Goal: Task Accomplishment & Management: Use online tool/utility

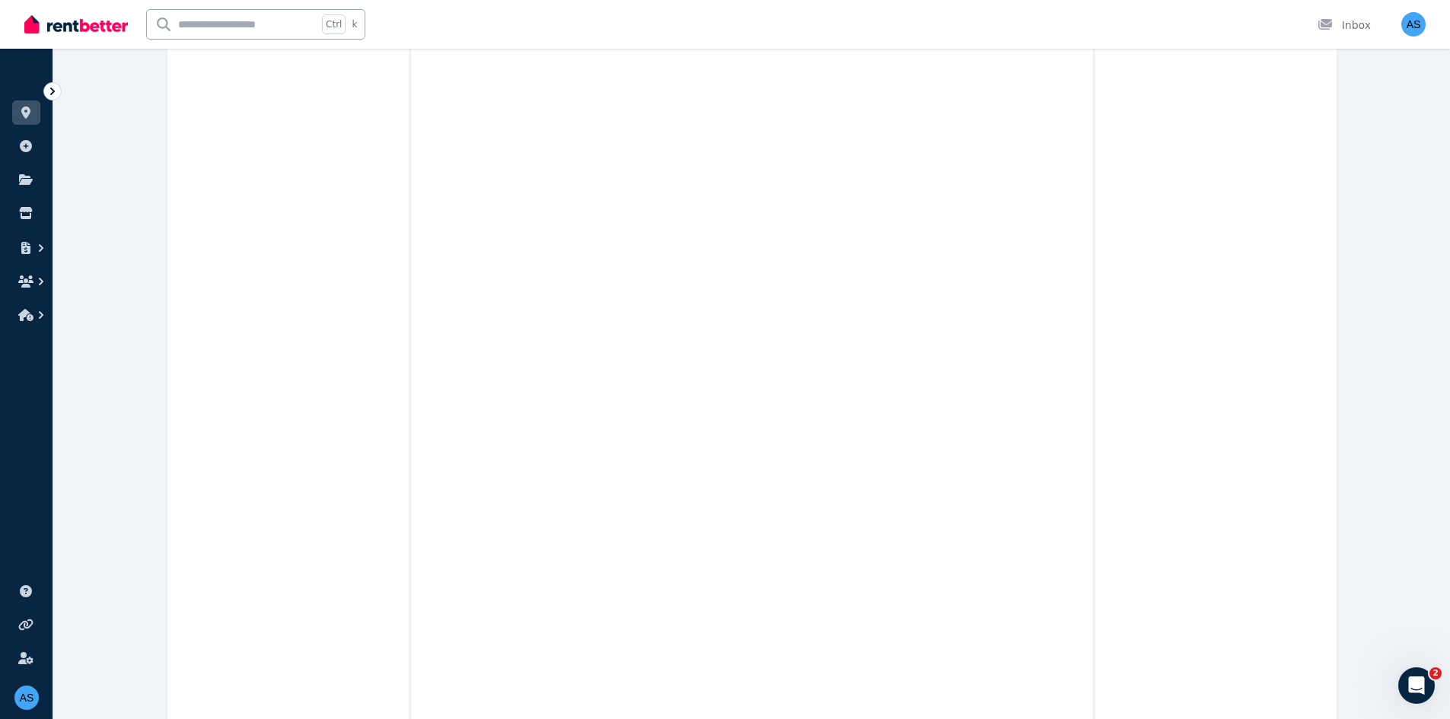
scroll to position [445, 0]
click at [16, 214] on link at bounding box center [26, 213] width 28 height 24
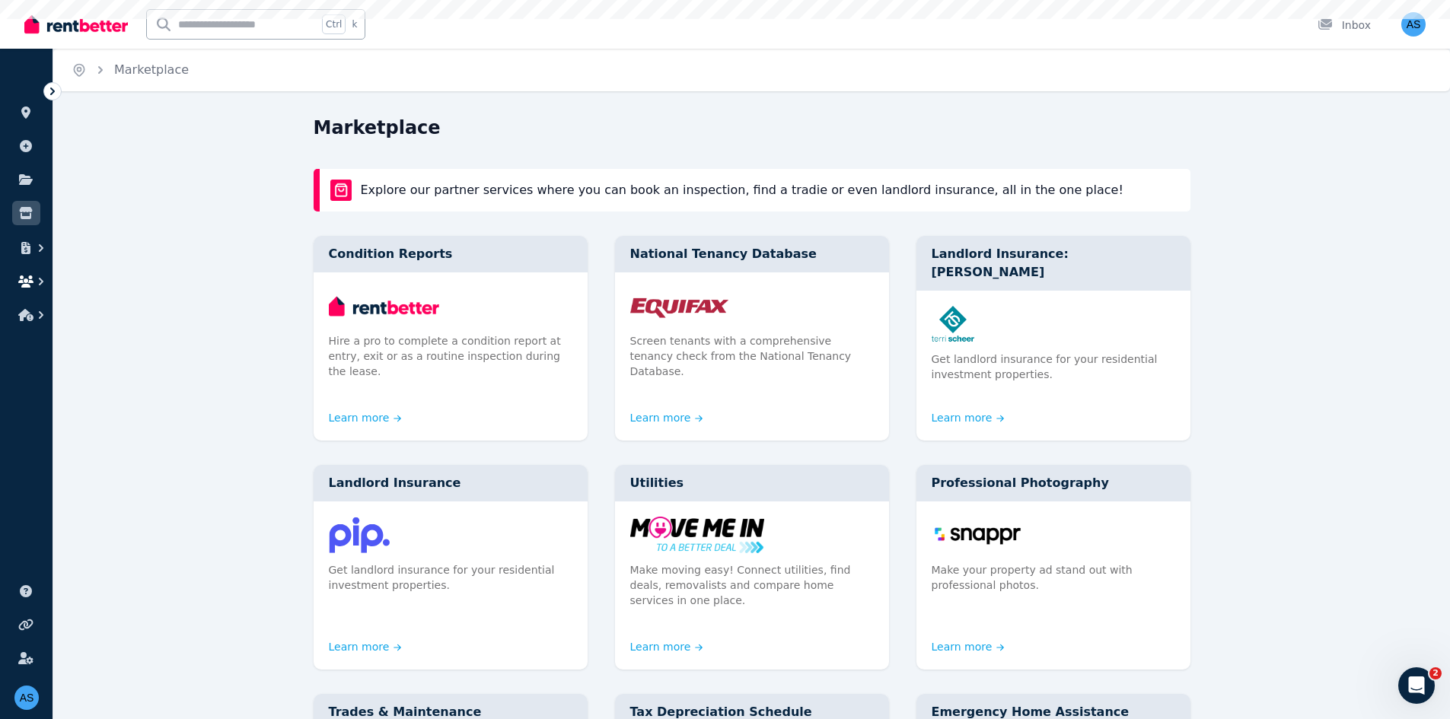
click at [30, 283] on icon "button" at bounding box center [25, 282] width 15 height 12
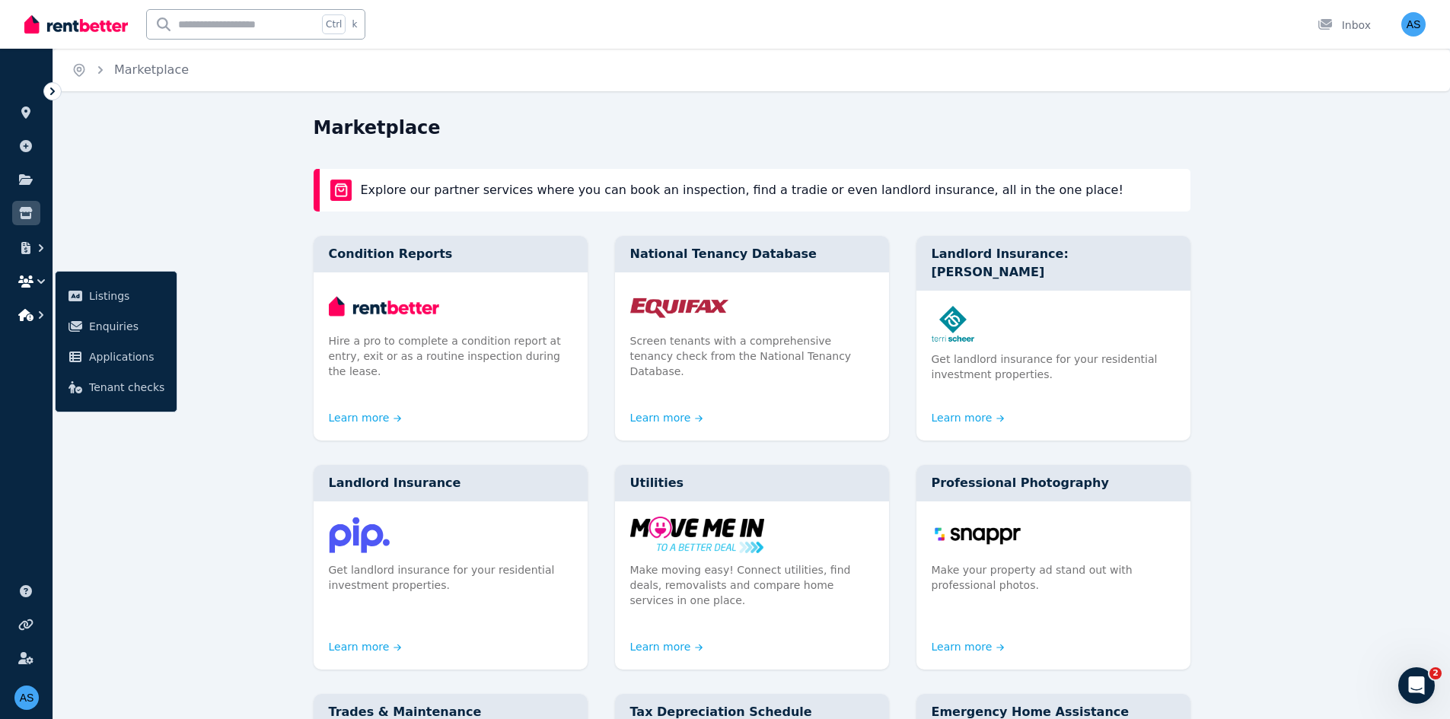
click at [27, 317] on icon "button" at bounding box center [25, 315] width 15 height 12
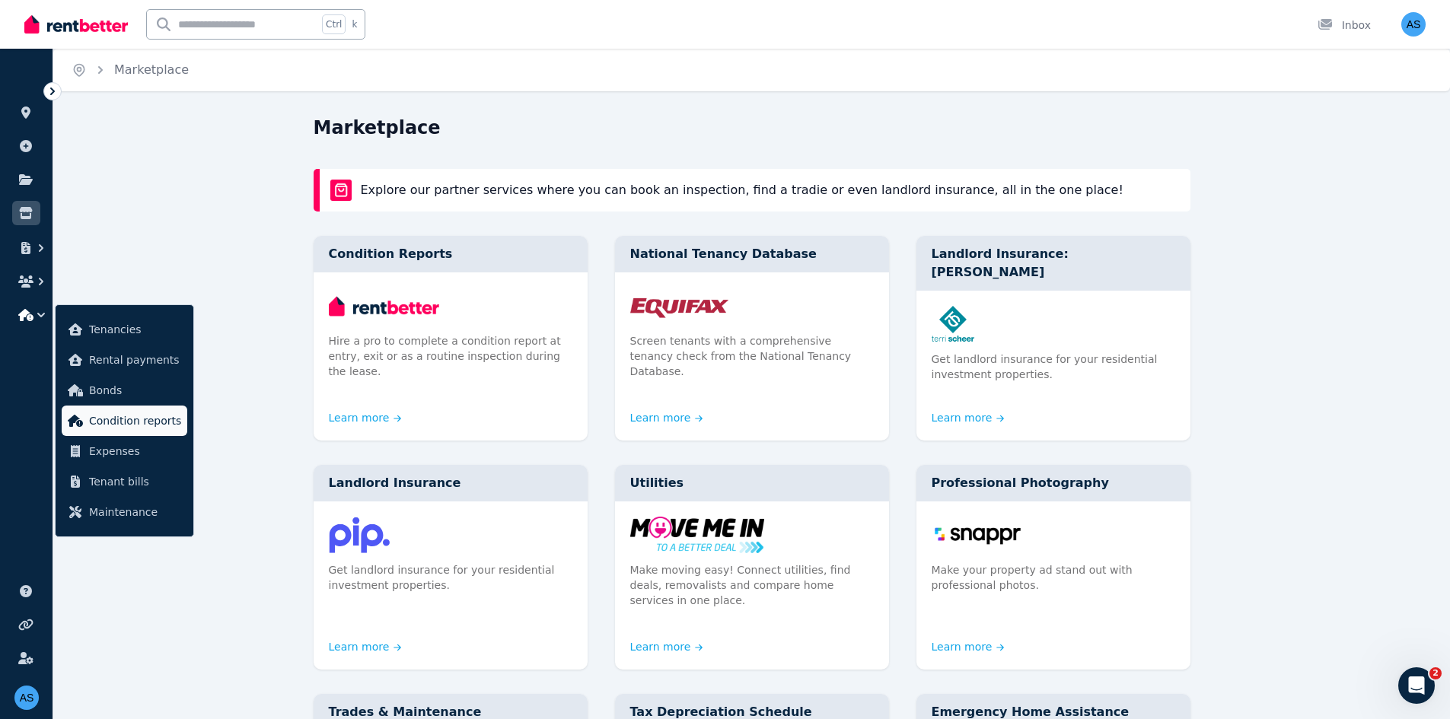
click at [129, 326] on link "Condition reports" at bounding box center [125, 421] width 126 height 30
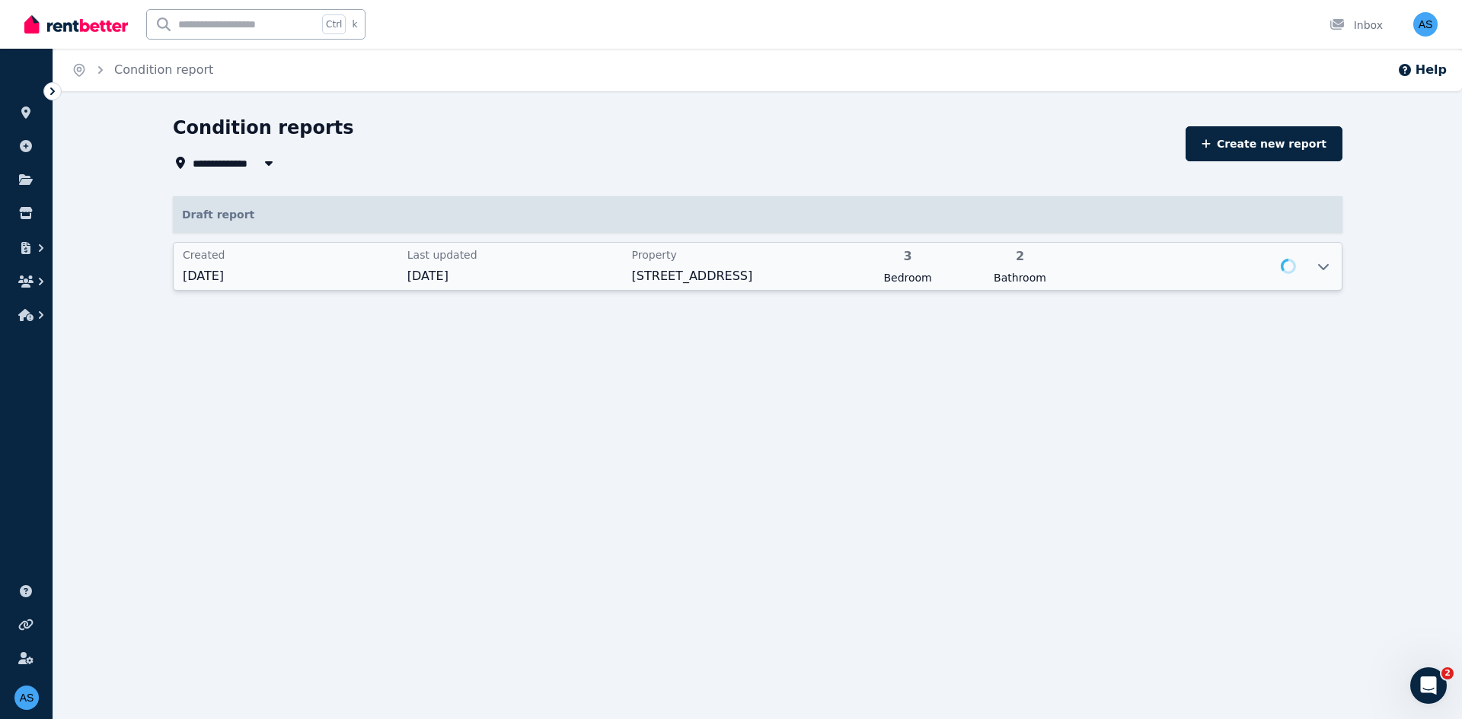
click at [459, 262] on span "Last updated" at bounding box center [514, 254] width 215 height 15
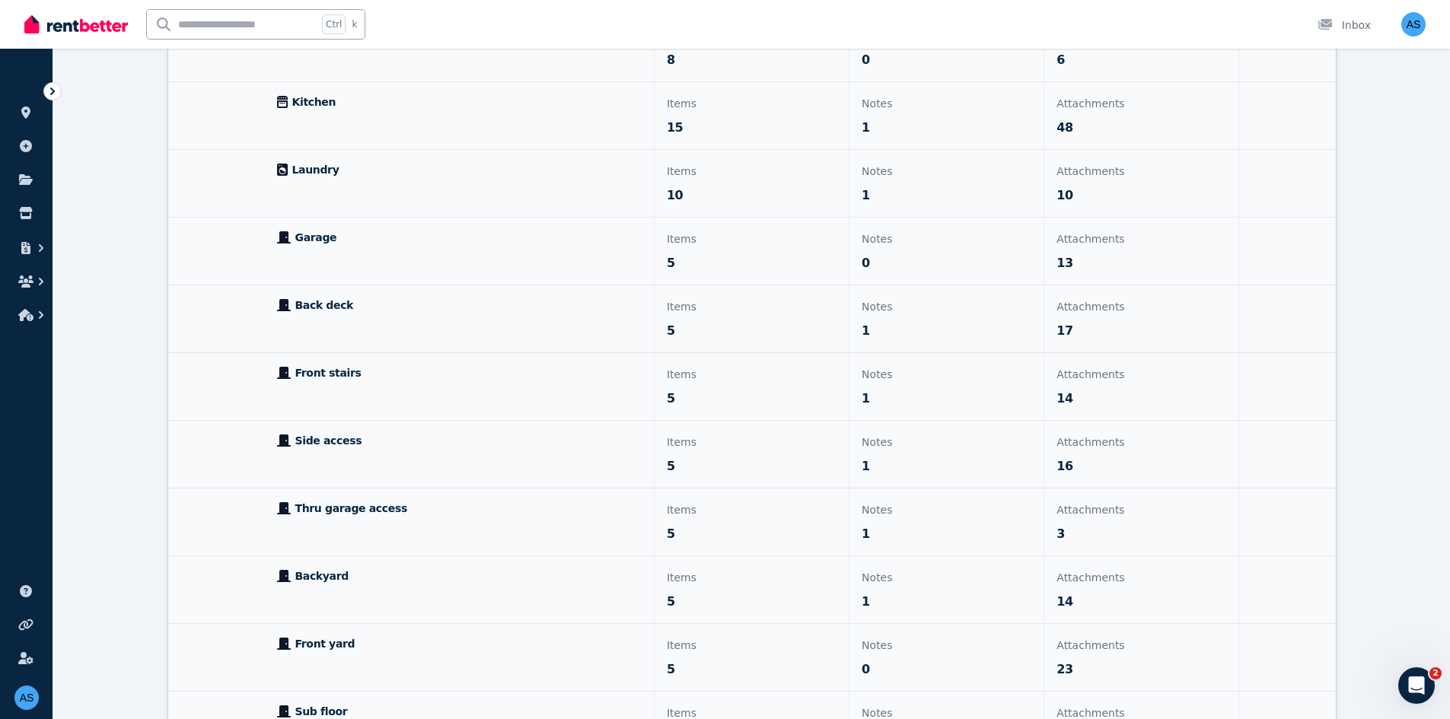
scroll to position [685, 0]
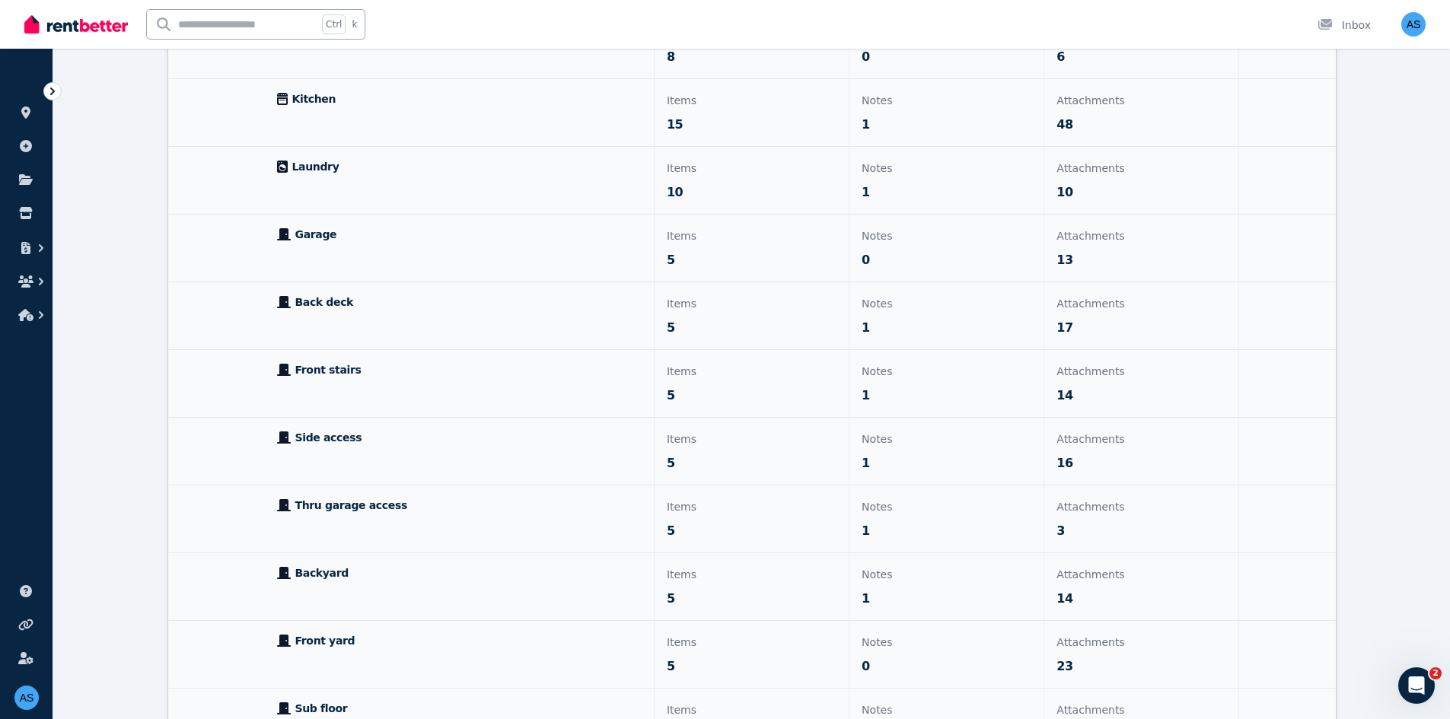
click at [490, 326] on div "Front stairs" at bounding box center [459, 383] width 389 height 67
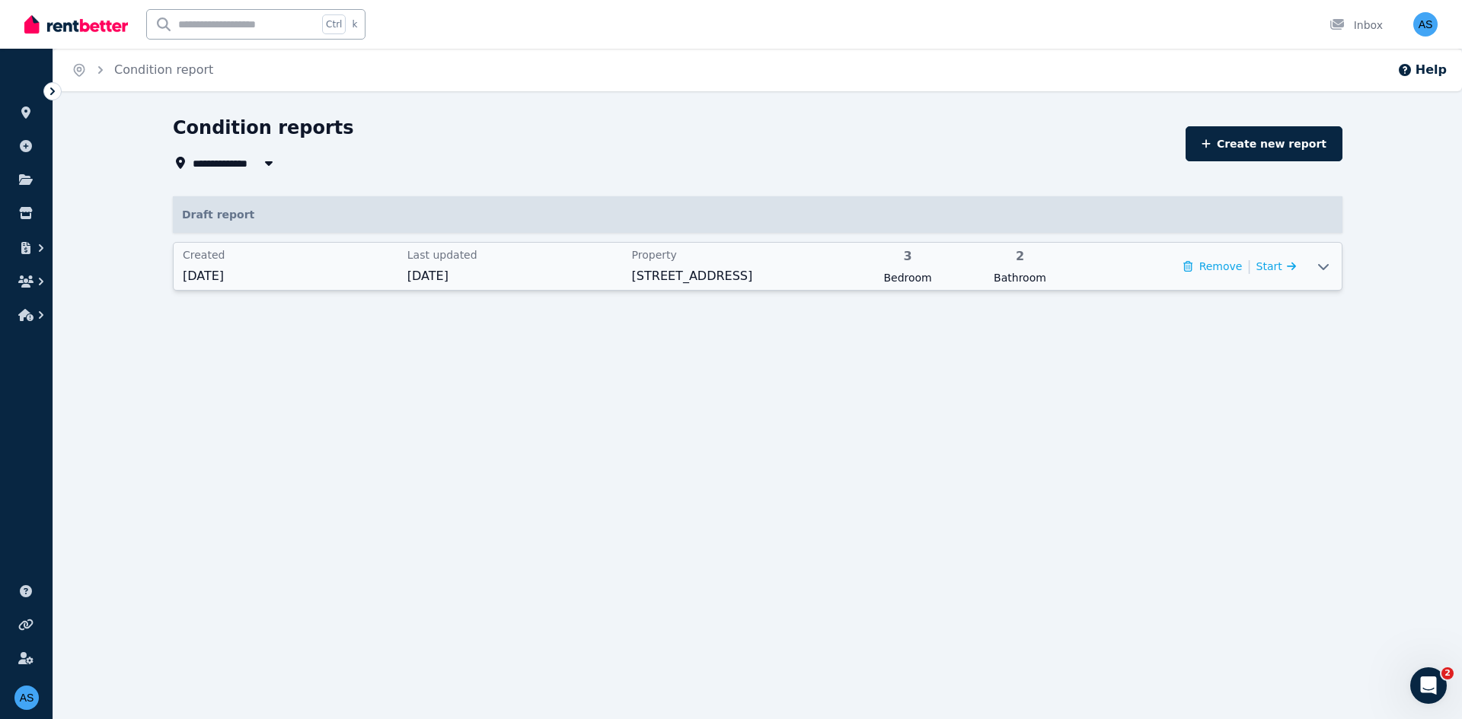
click at [684, 279] on span "[STREET_ADDRESS]" at bounding box center [739, 276] width 215 height 18
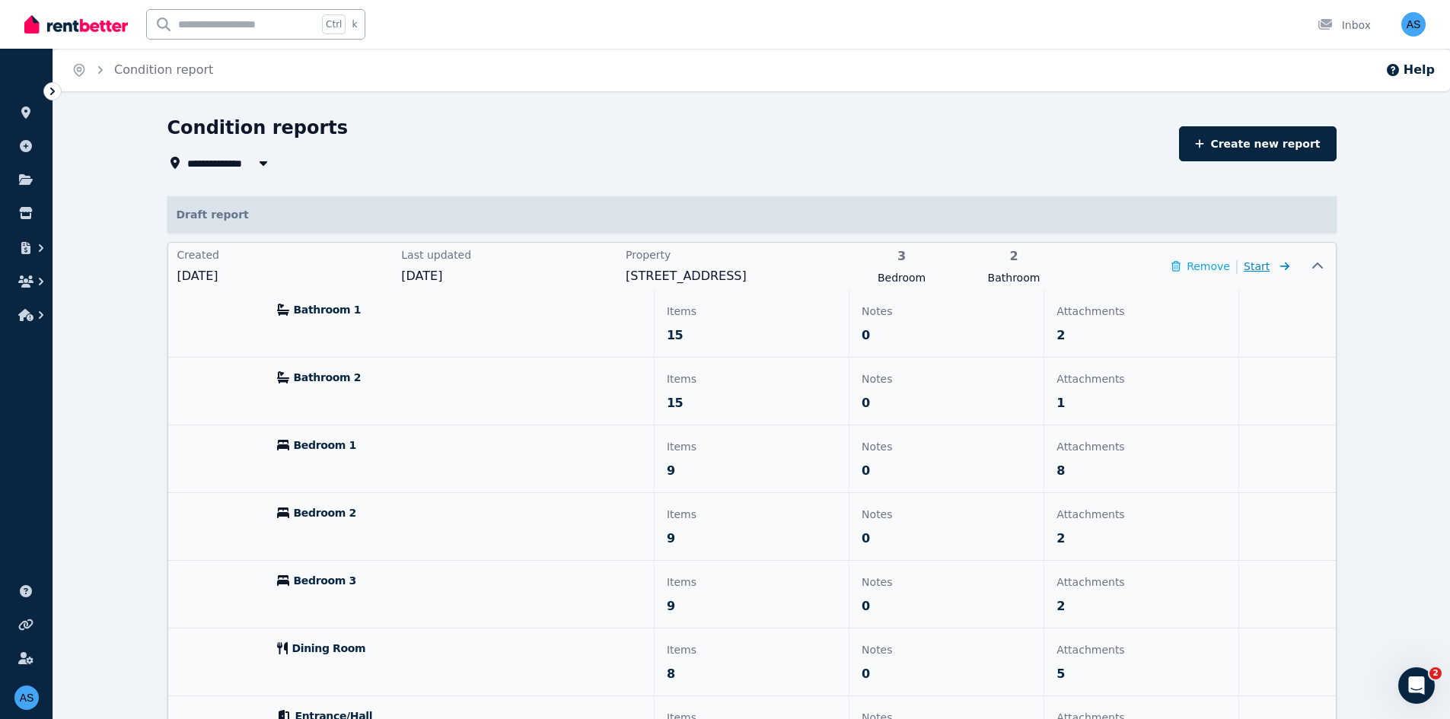
click at [713, 267] on span "Start" at bounding box center [1267, 266] width 46 height 18
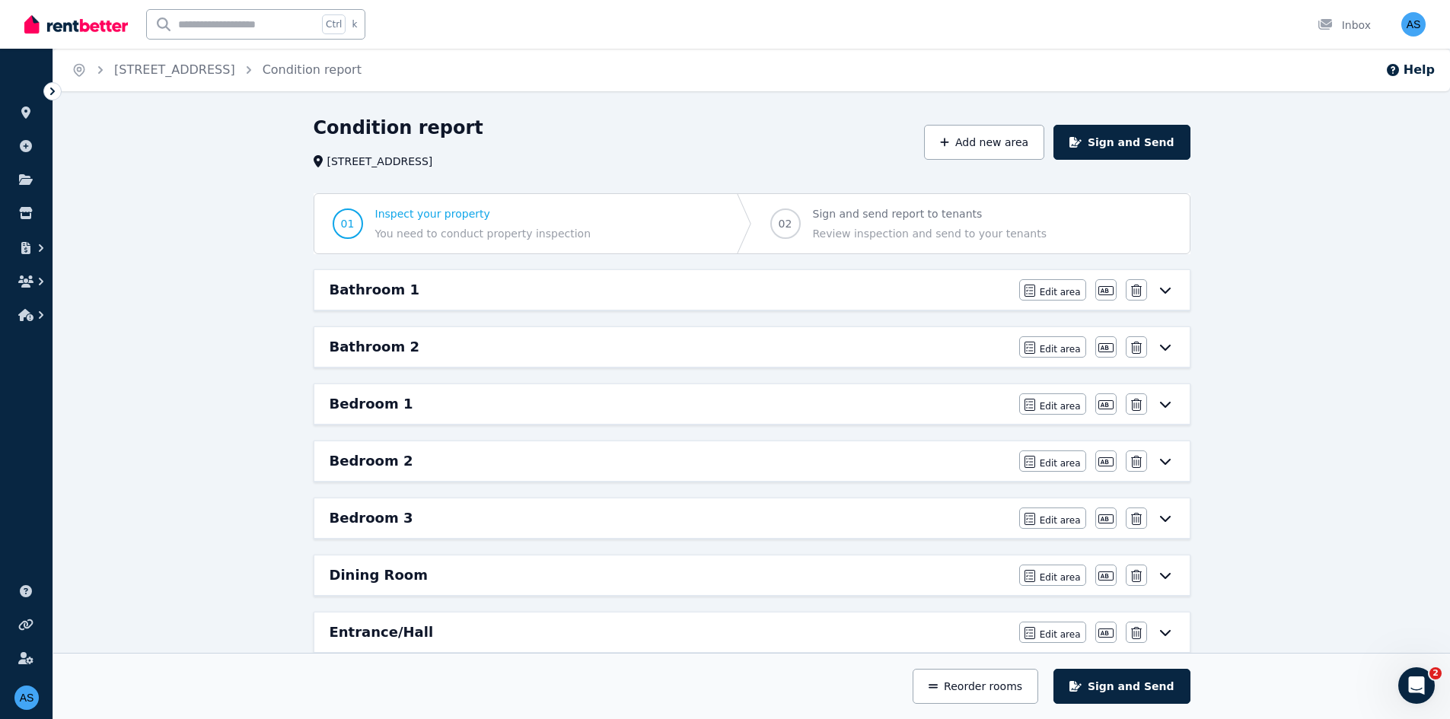
click at [713, 295] on div "Bathroom 1" at bounding box center [670, 289] width 681 height 21
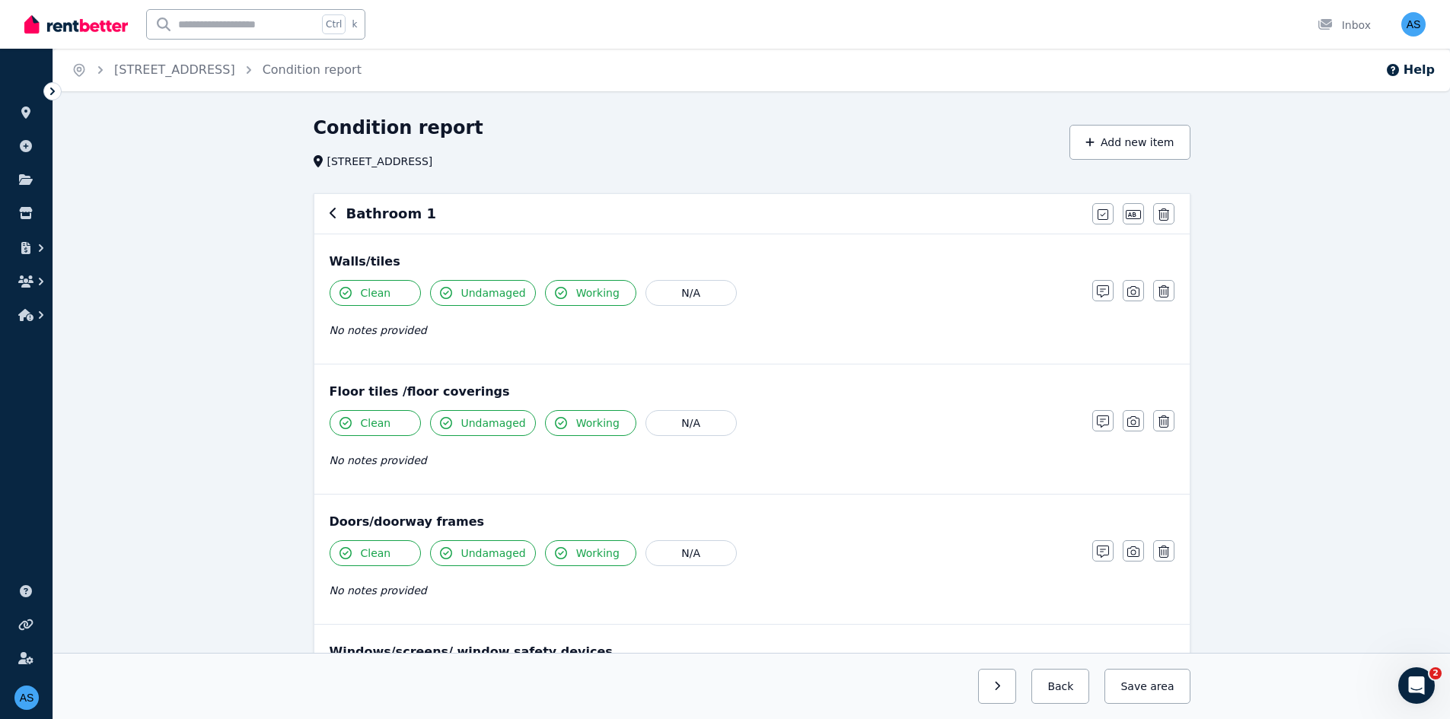
click at [334, 217] on icon "button" at bounding box center [334, 213] width 8 height 12
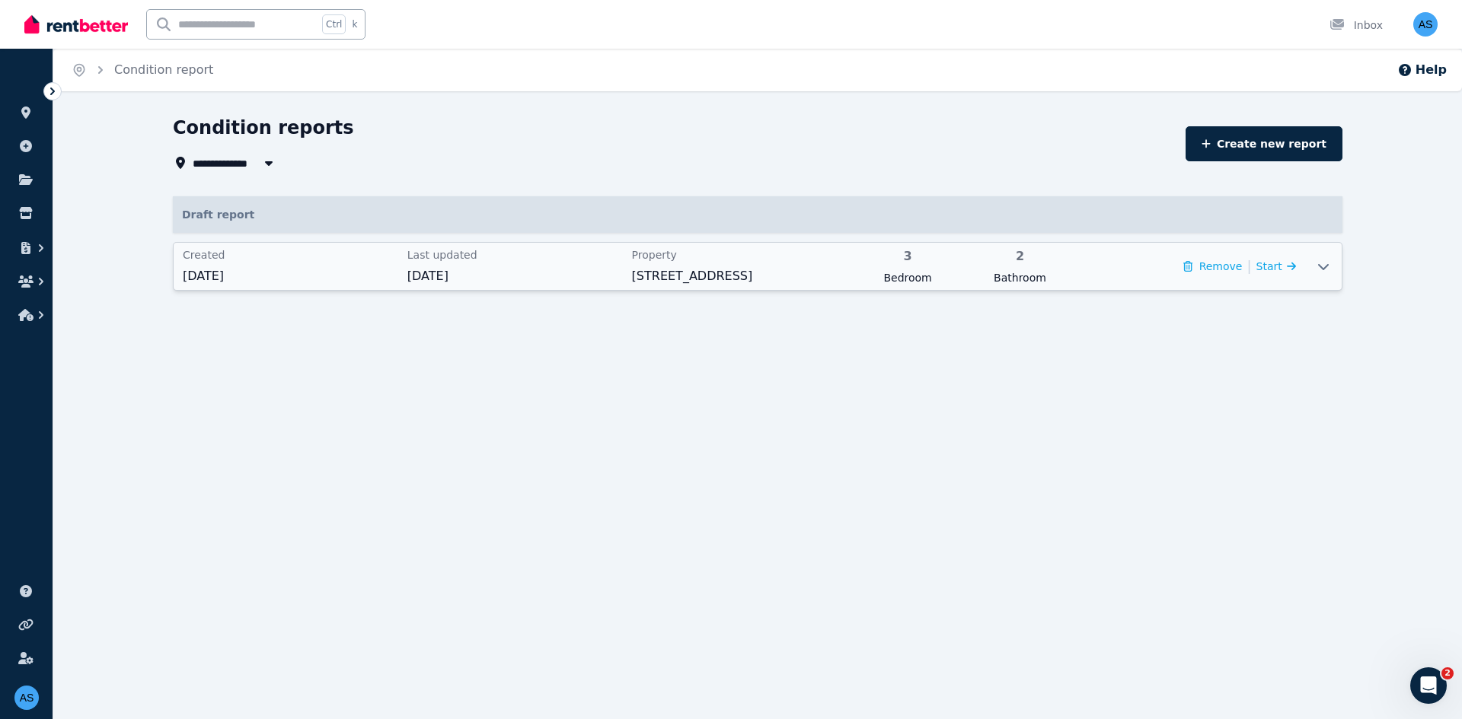
click at [241, 273] on span "[DATE]" at bounding box center [290, 276] width 215 height 18
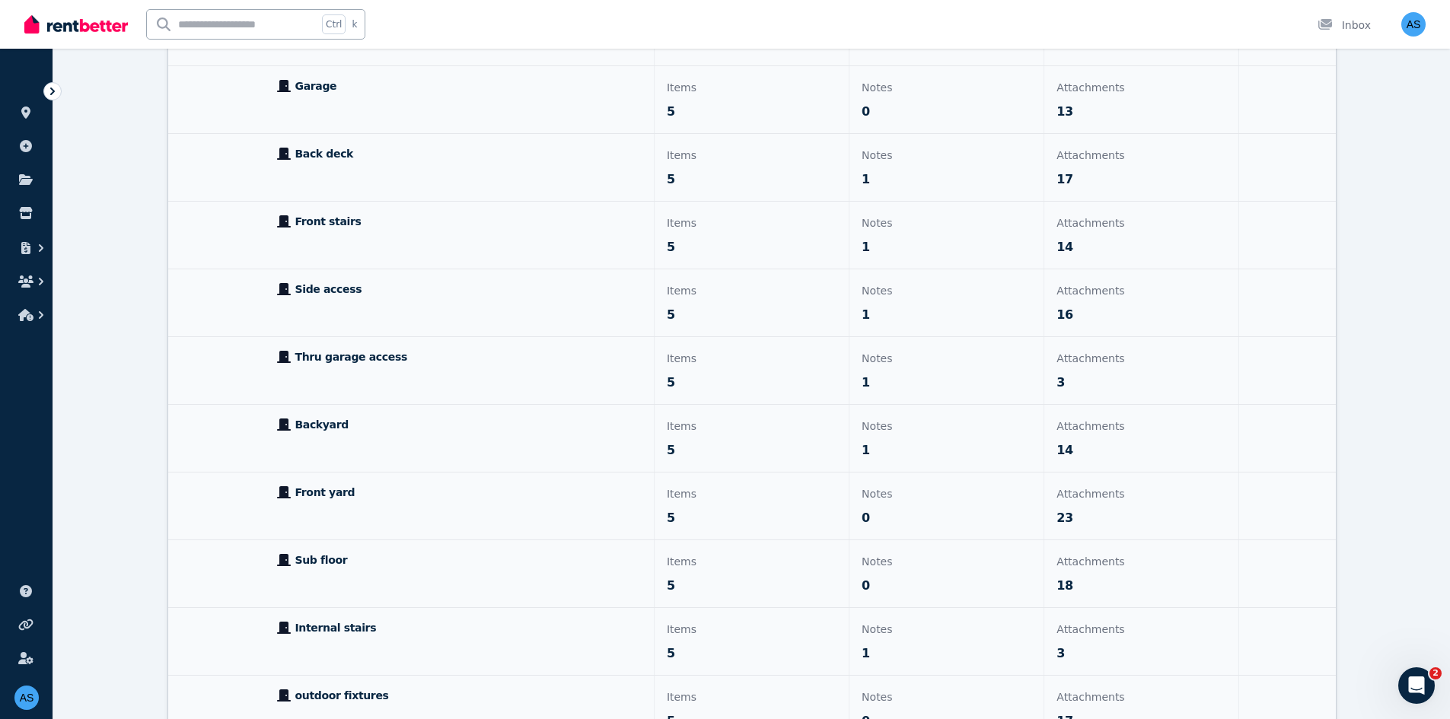
scroll to position [838, 0]
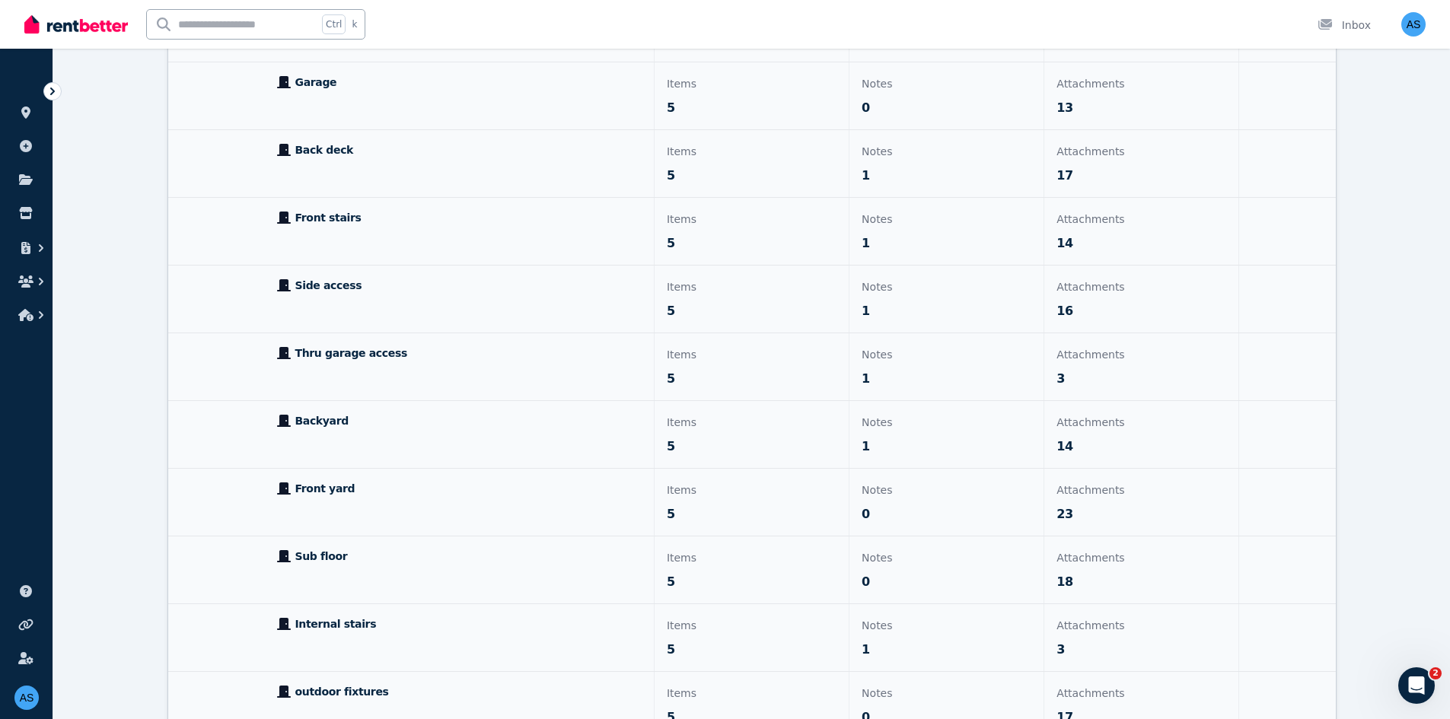
click at [488, 326] on p "Front yard" at bounding box center [459, 488] width 365 height 15
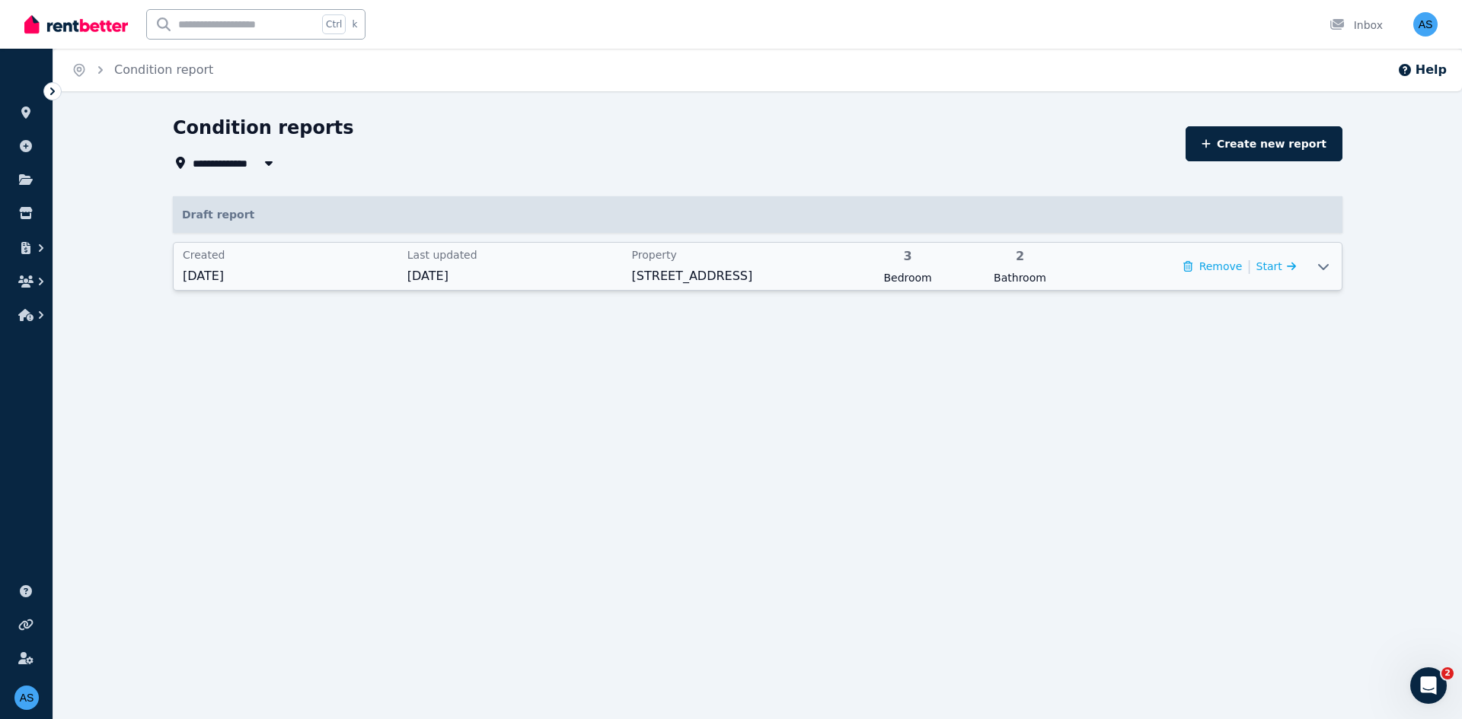
click at [566, 289] on div "Created [DATE] Last updated [DATE] Property [STREET_ADDRESS] 3 Bedroom 2 Bathro…" at bounding box center [739, 266] width 1131 height 47
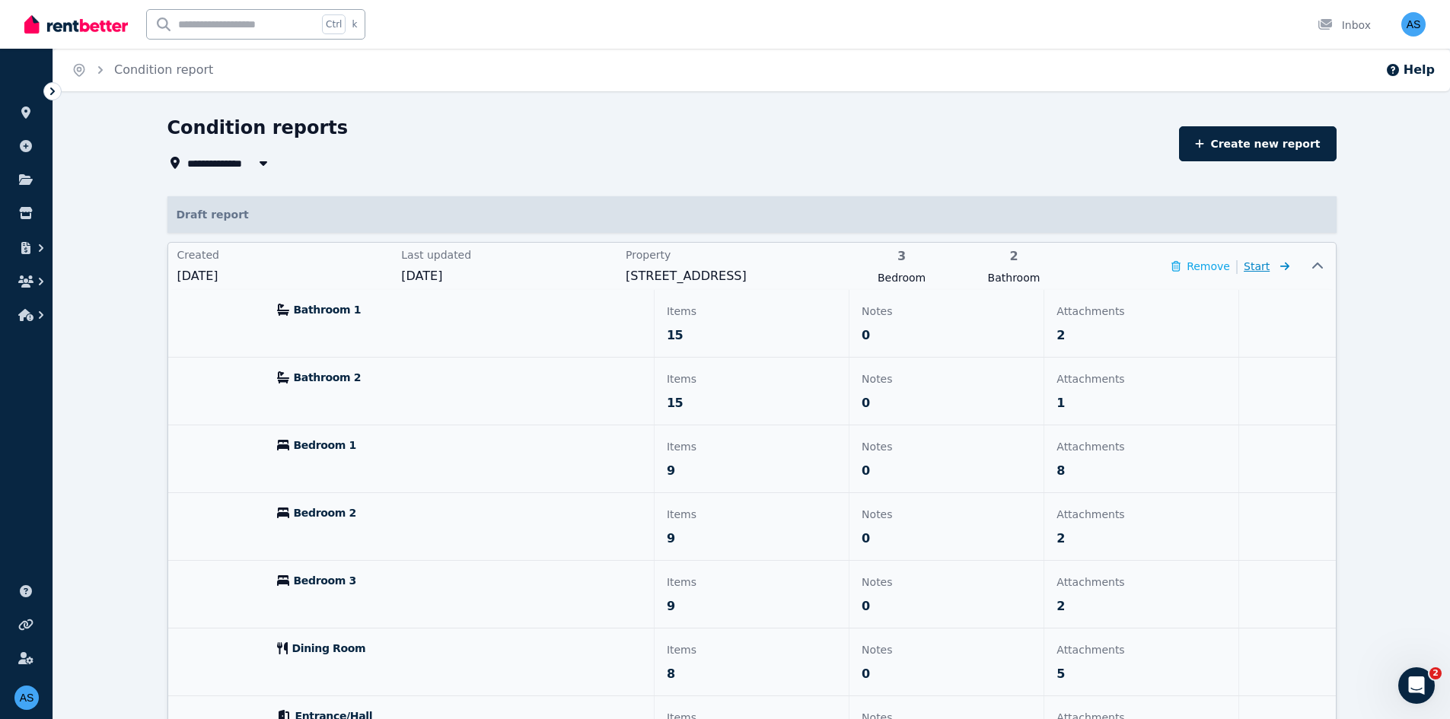
click at [713, 267] on icon at bounding box center [1282, 266] width 15 height 11
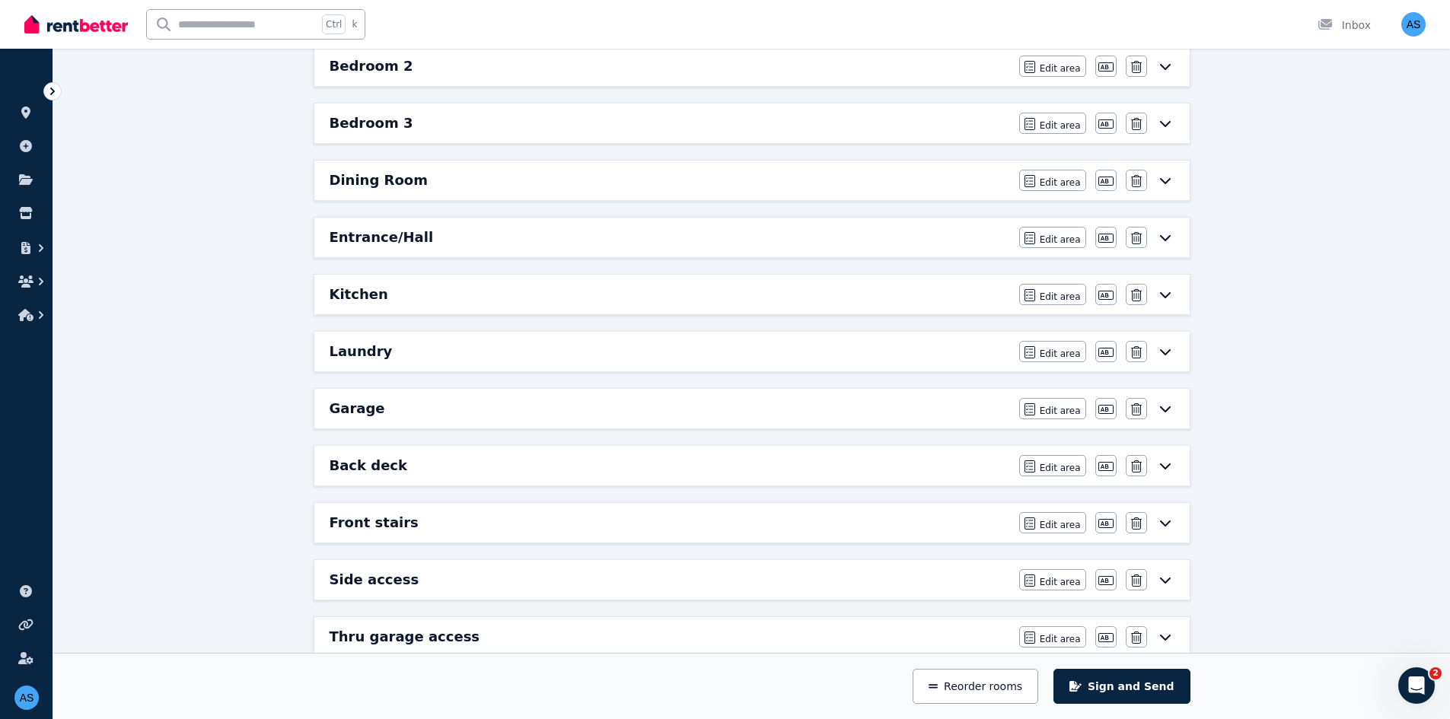
scroll to position [457, 0]
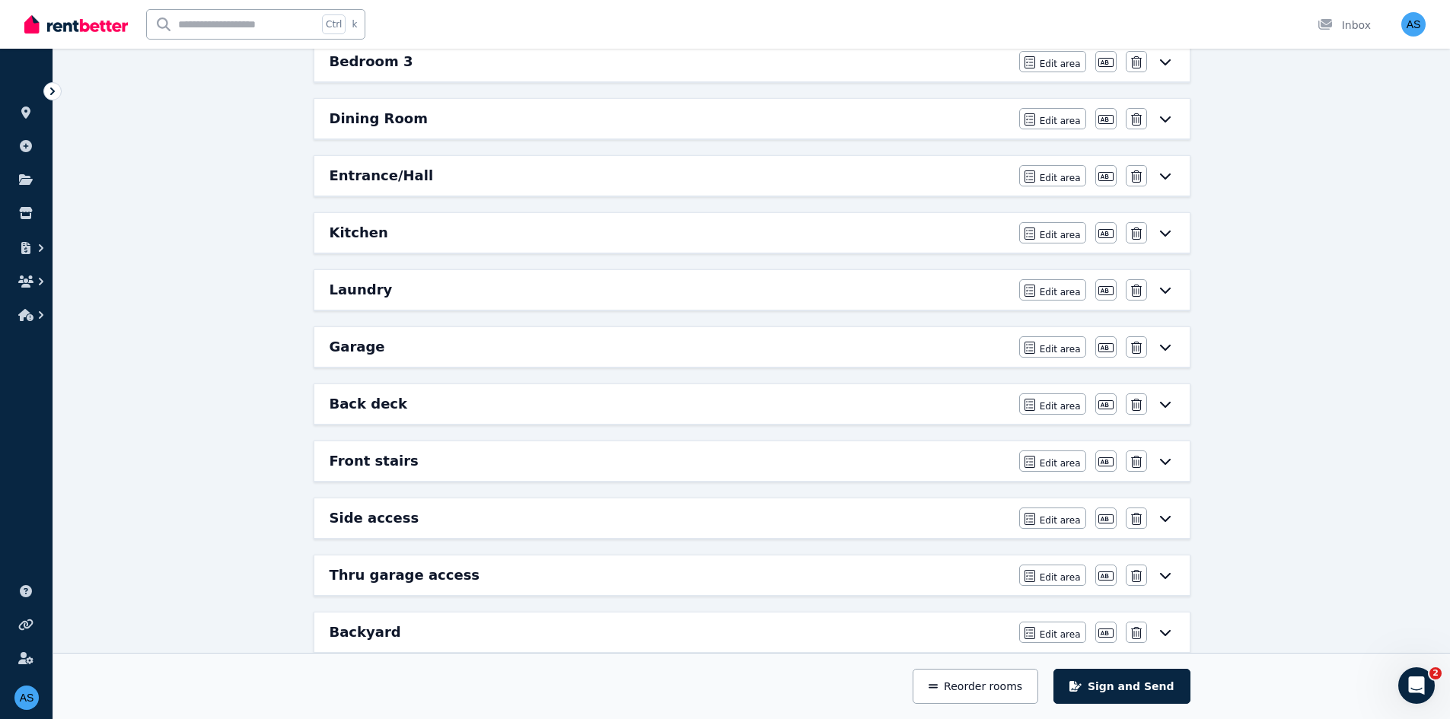
click at [481, 326] on div "Front stairs" at bounding box center [670, 461] width 681 height 21
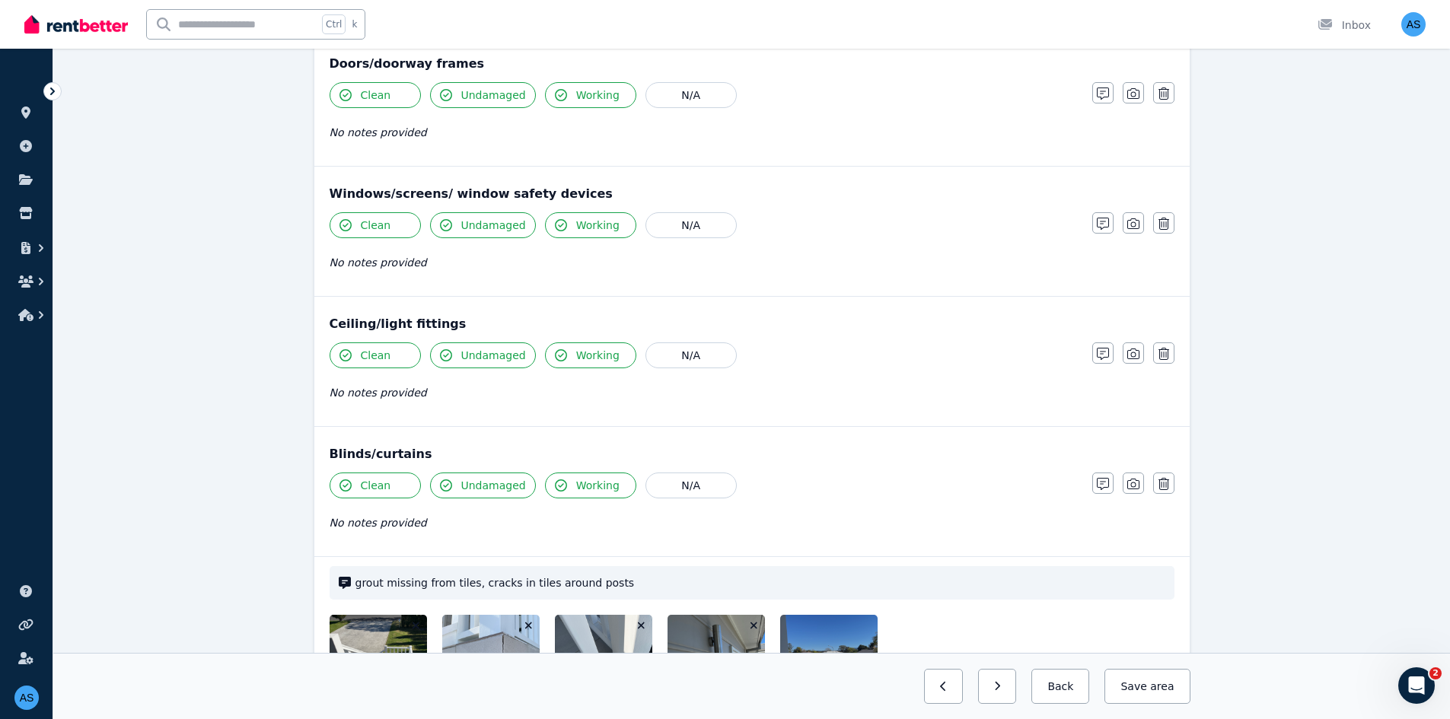
scroll to position [503, 0]
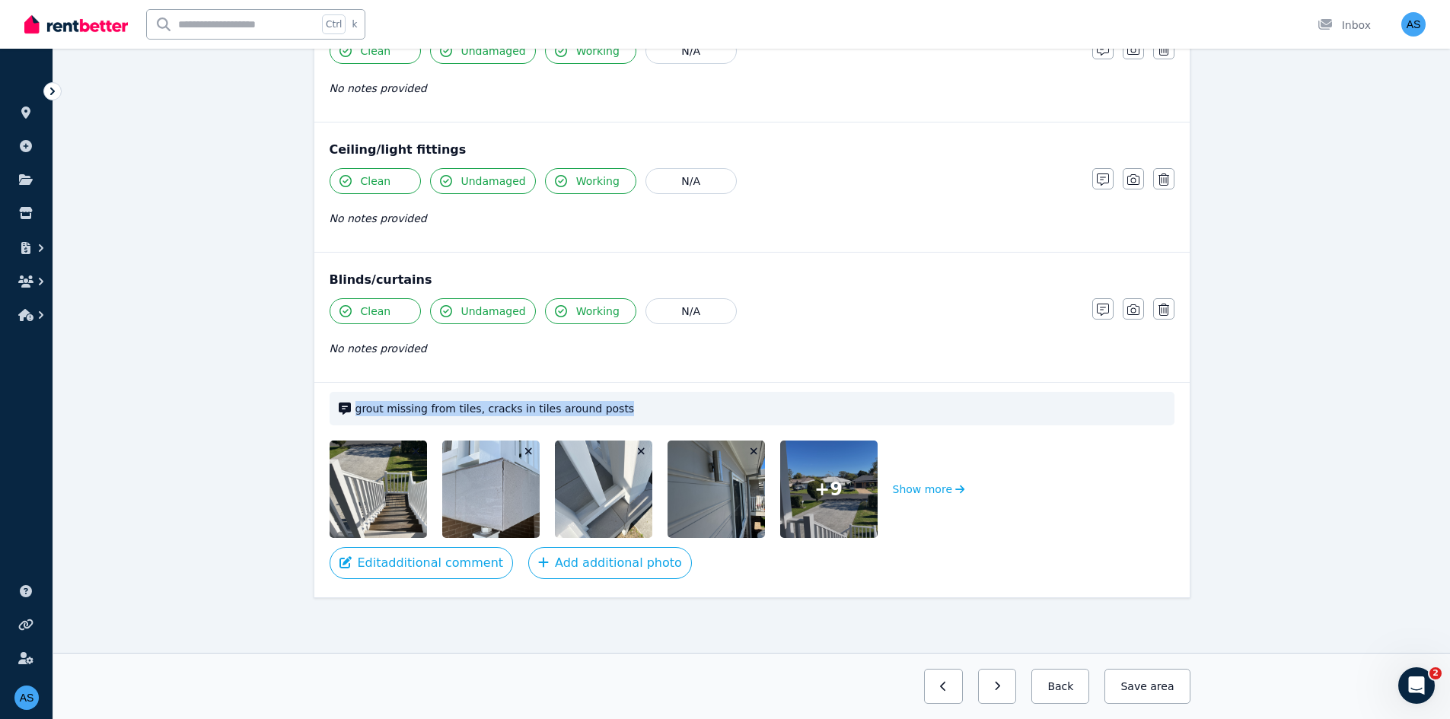
drag, startPoint x: 654, startPoint y: 407, endPoint x: 358, endPoint y: 420, distance: 296.4
click at [358, 326] on div "grout missing from tiles, cracks in tiles around posts" at bounding box center [752, 409] width 845 height 34
copy span "grout missing from tiles, cracks in tiles around posts"
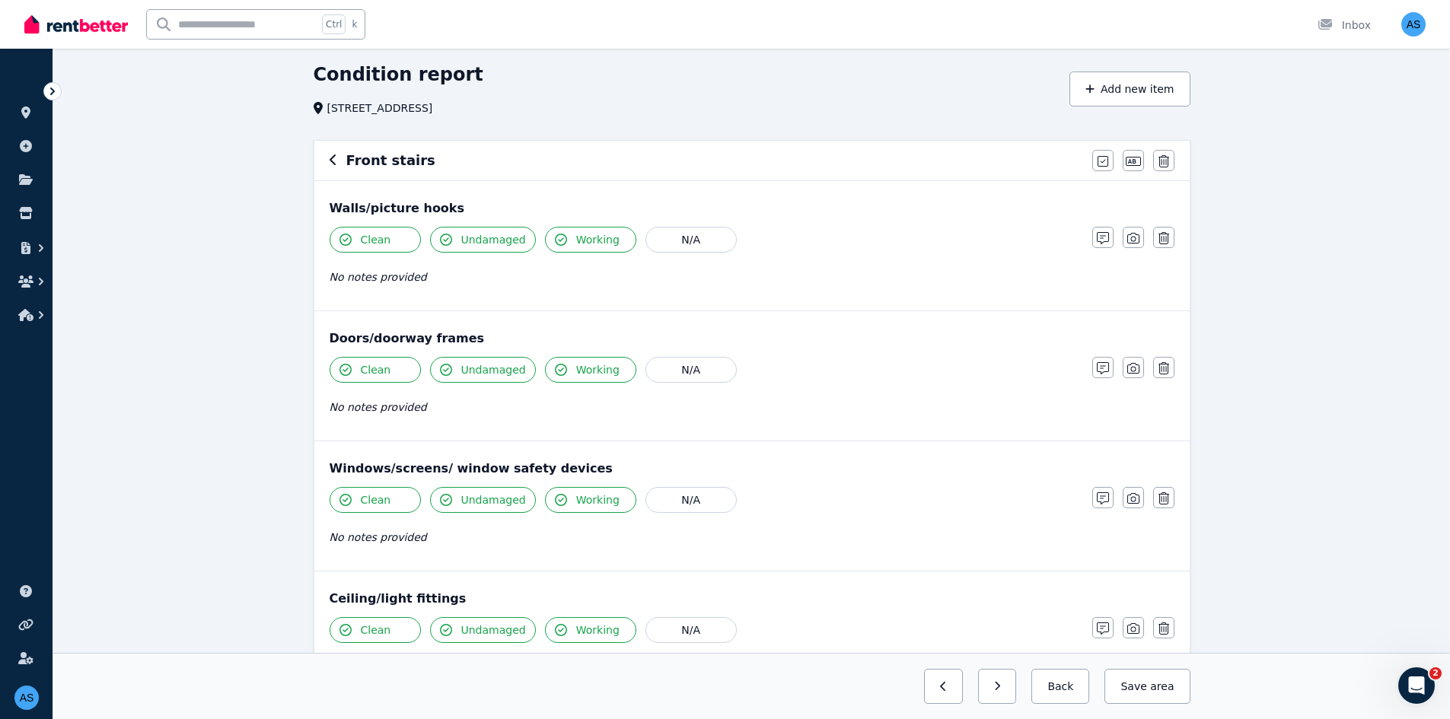
scroll to position [0, 0]
